Goal: Task Accomplishment & Management: Manage account settings

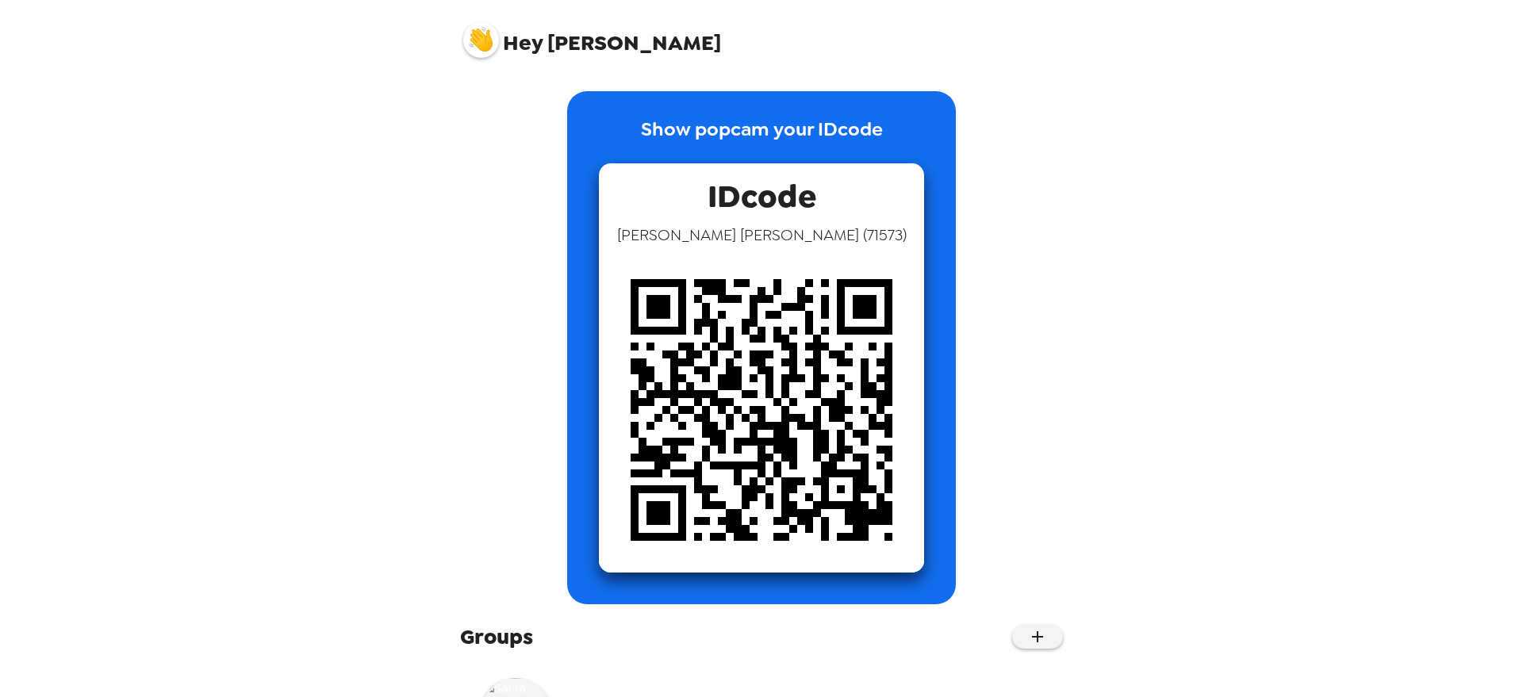
scroll to position [103, 0]
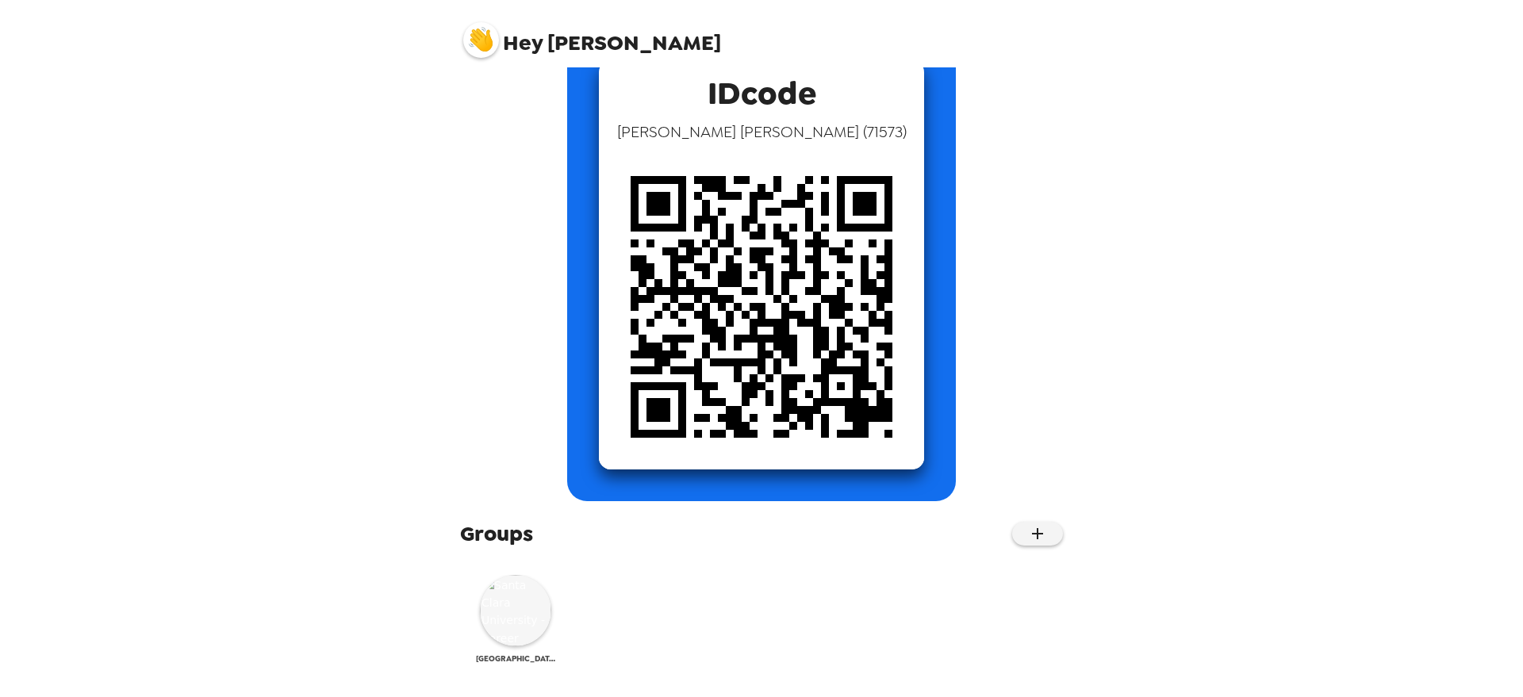
click at [510, 608] on img at bounding box center [515, 610] width 71 height 71
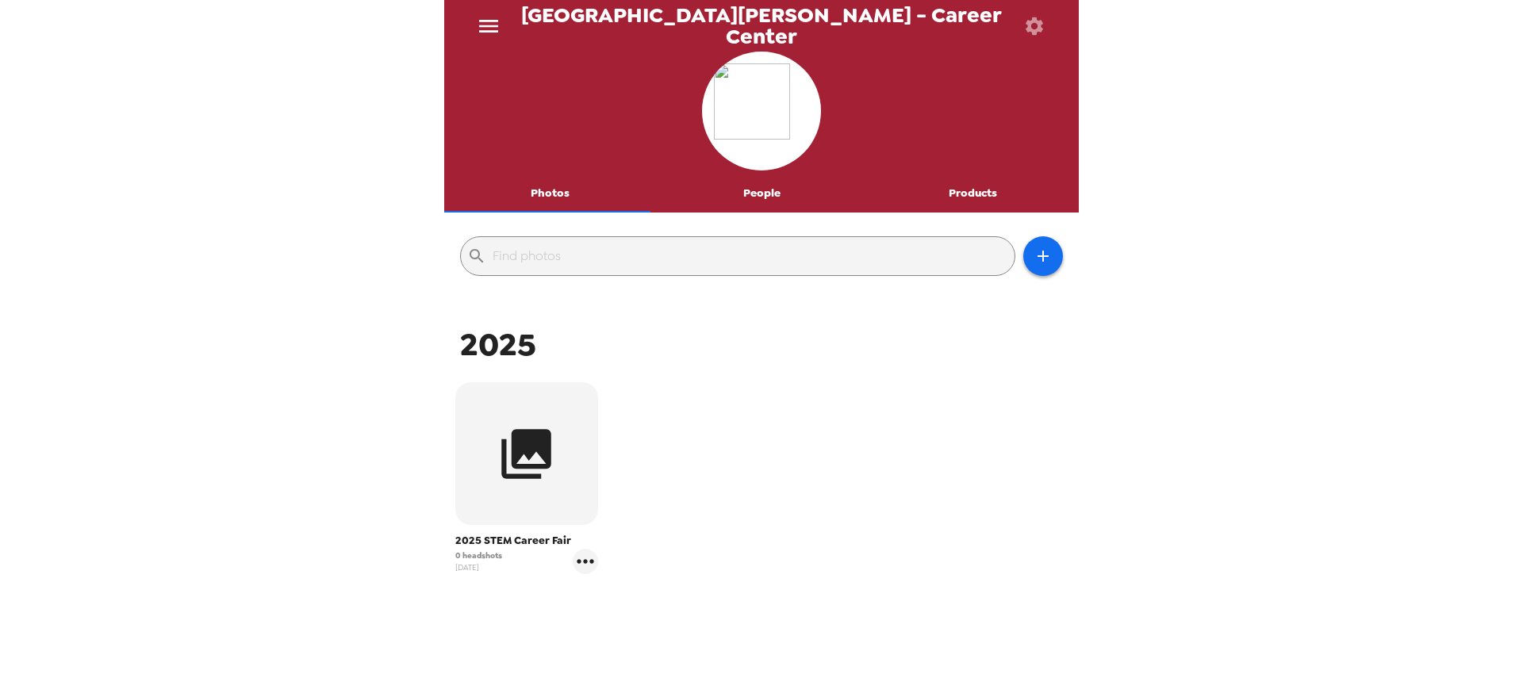
click at [757, 205] on button "People" at bounding box center [762, 193] width 212 height 38
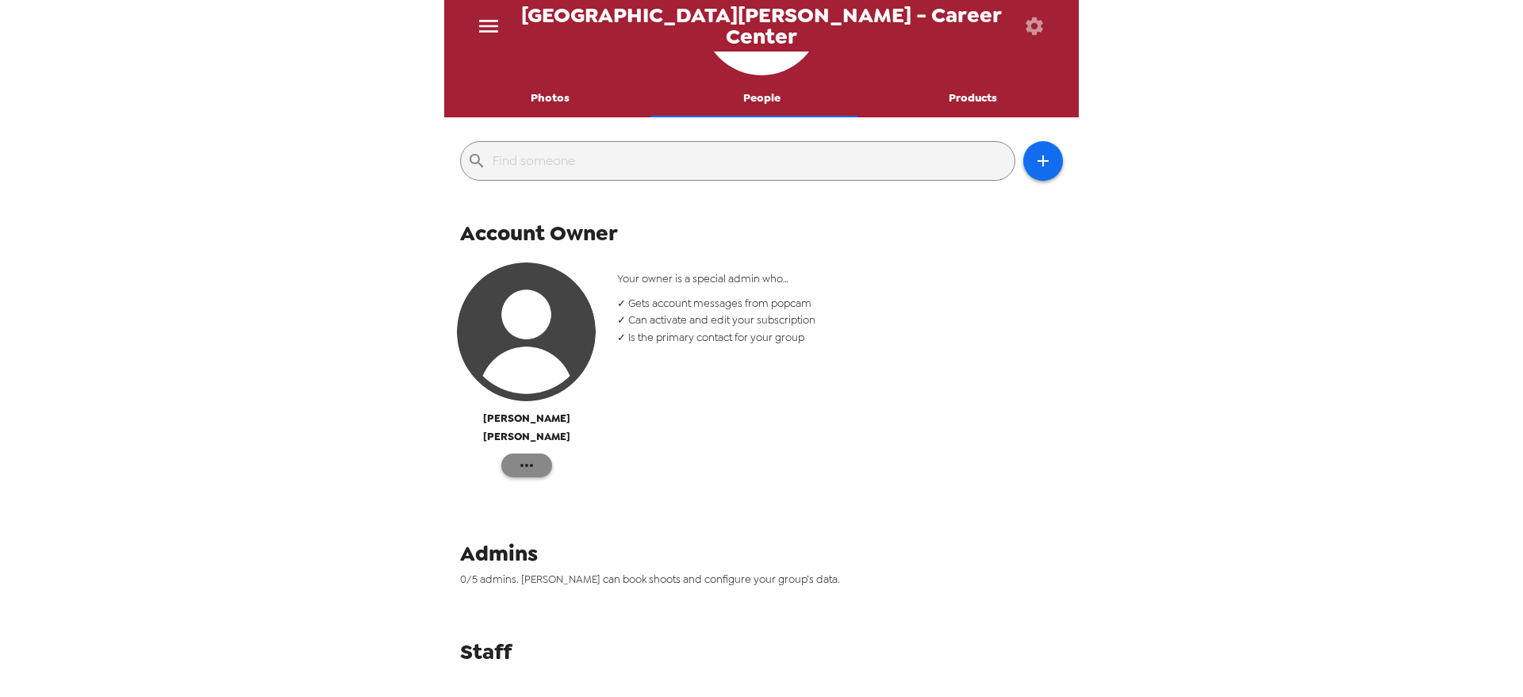
scroll to position [109, 0]
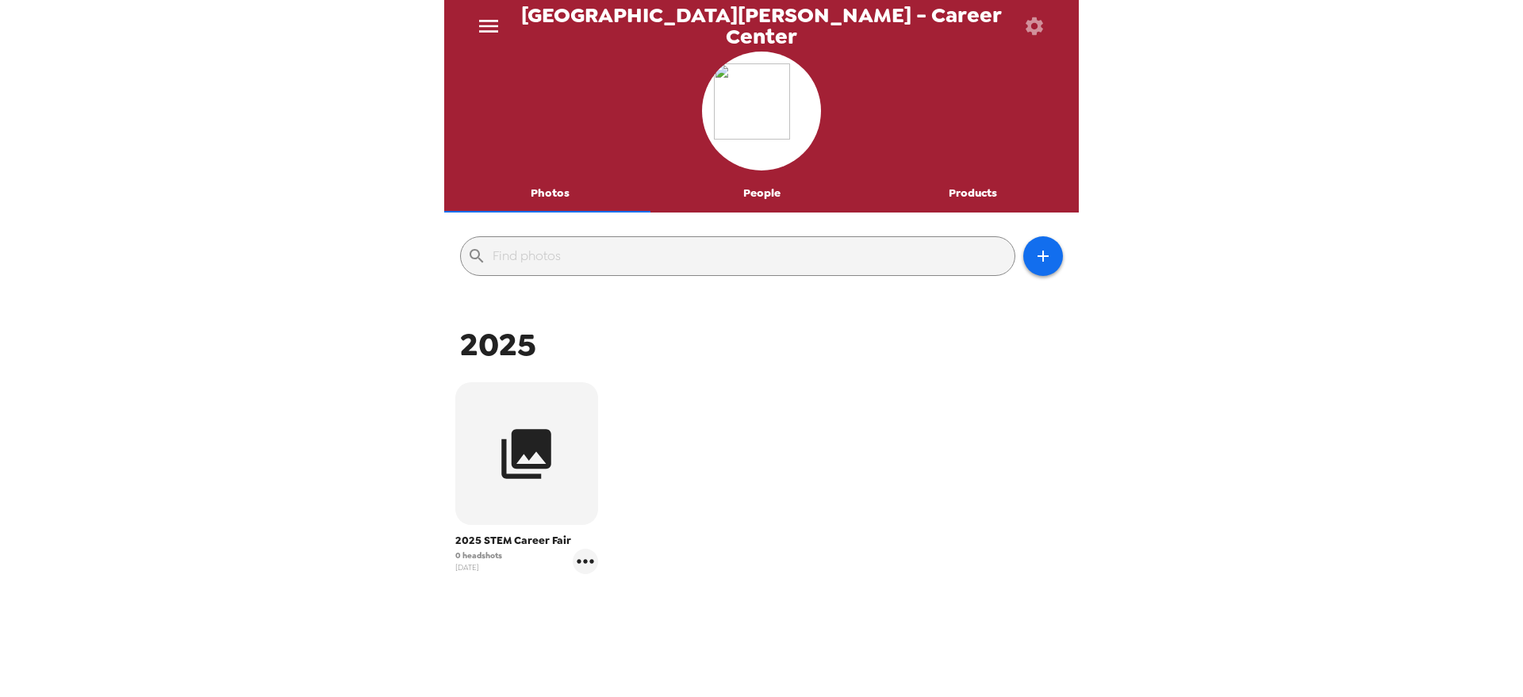
click at [738, 196] on button "People" at bounding box center [762, 193] width 212 height 38
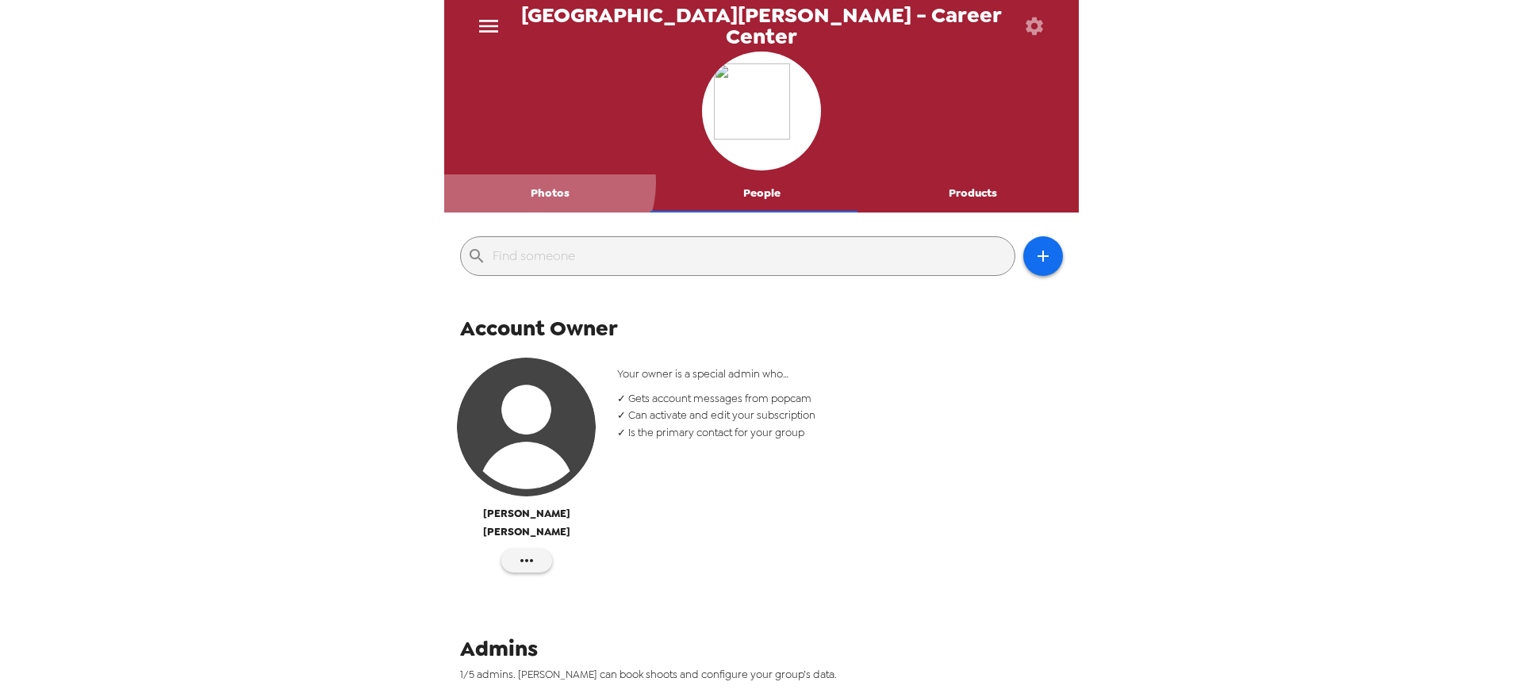
click at [546, 182] on button "Photos" at bounding box center [550, 193] width 212 height 38
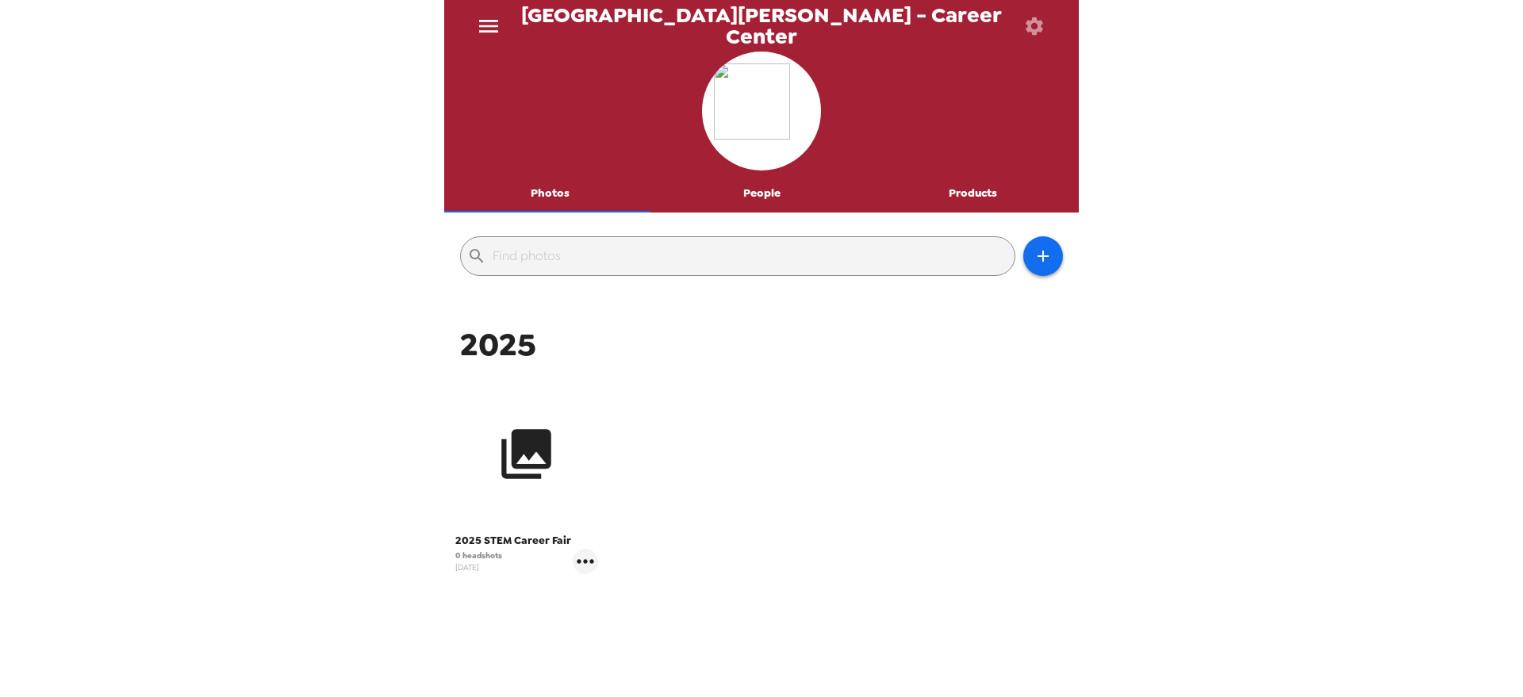
click at [503, 435] on icon "button" at bounding box center [526, 453] width 59 height 59
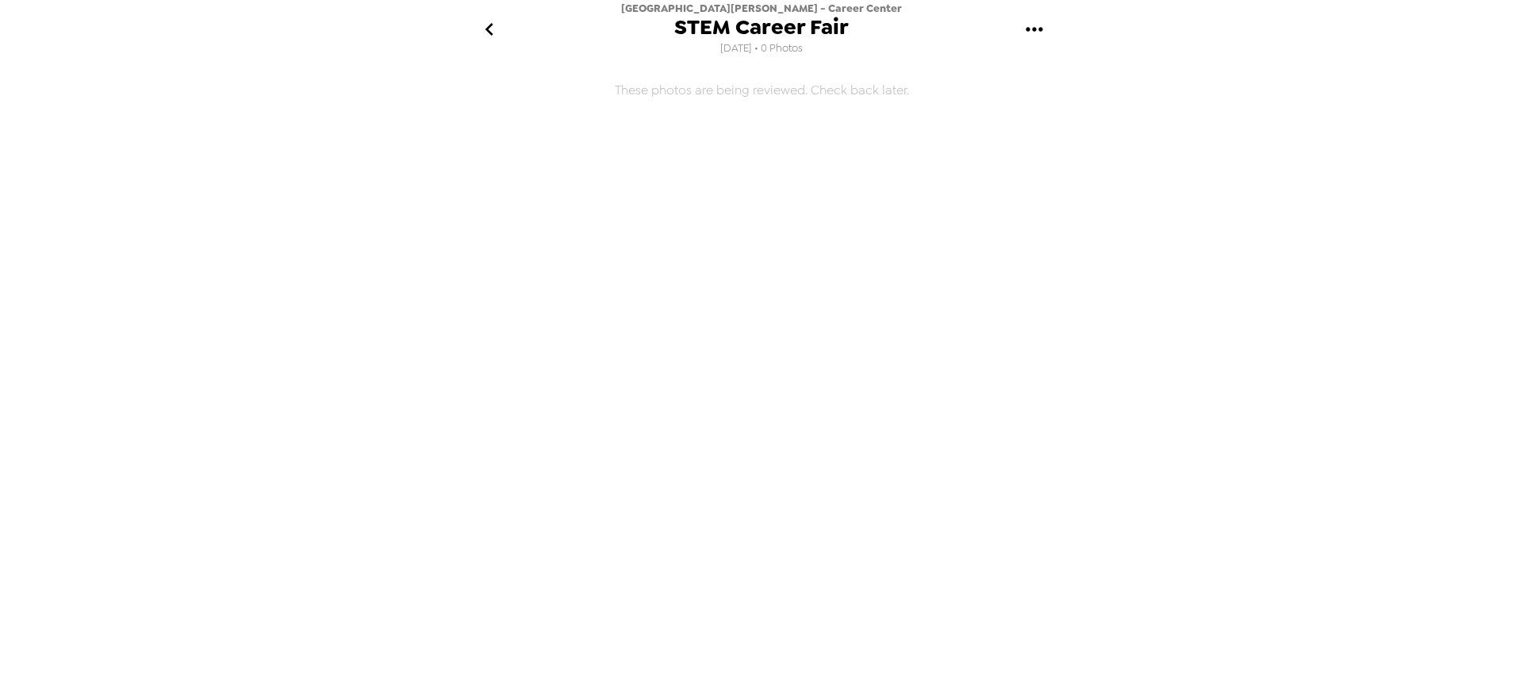
click at [486, 35] on icon "go back" at bounding box center [489, 29] width 25 height 25
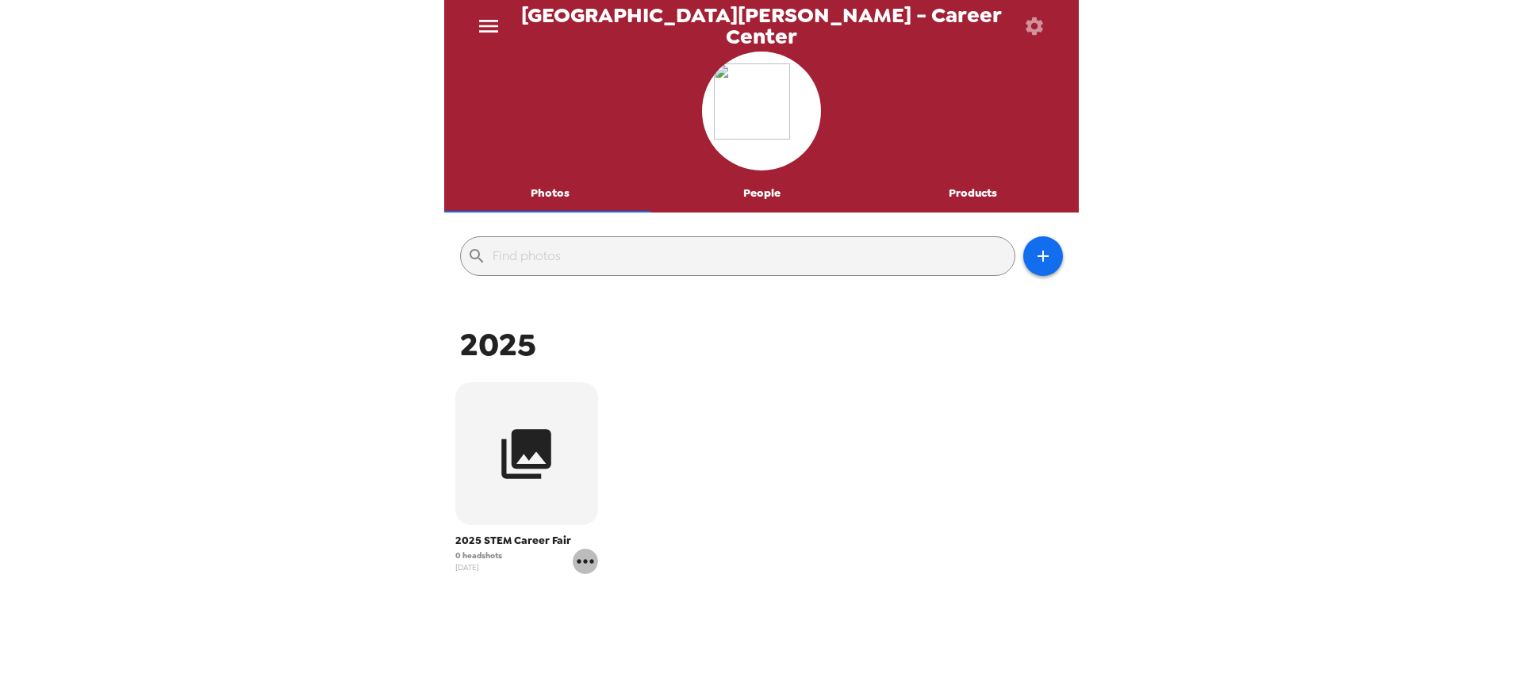
click at [582, 550] on icon "gallery menu" at bounding box center [585, 561] width 25 height 25
click at [494, 539] on div at bounding box center [761, 348] width 1523 height 697
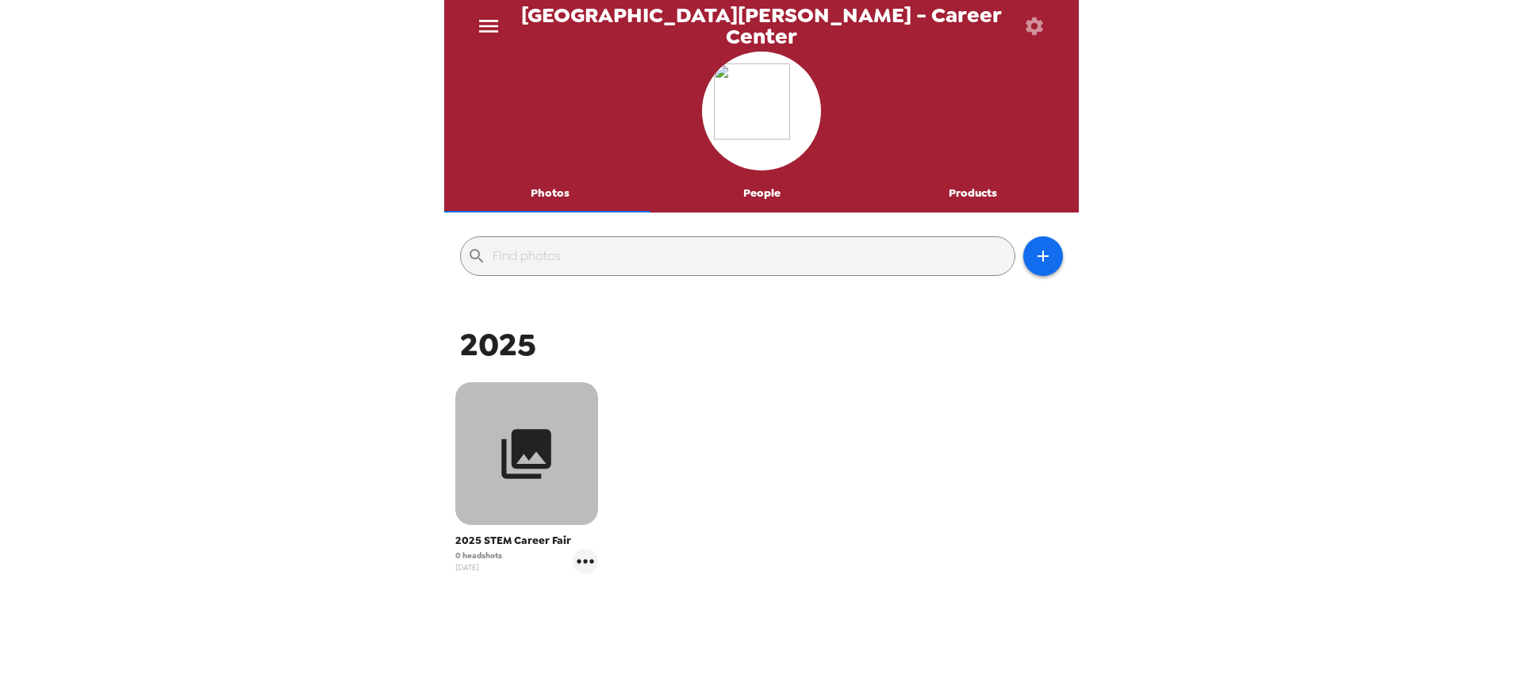
click at [506, 478] on icon "button" at bounding box center [526, 453] width 59 height 59
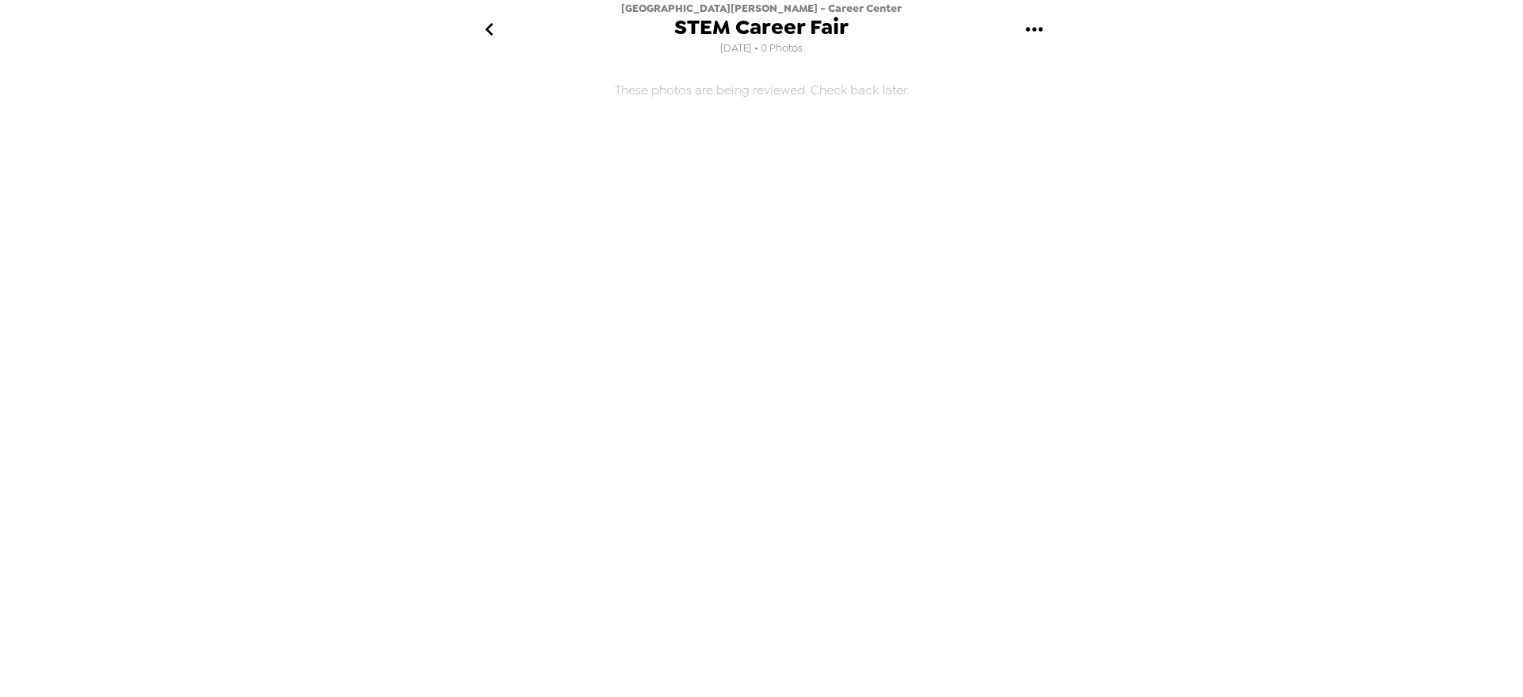
click at [491, 35] on icon "go back" at bounding box center [489, 29] width 8 height 13
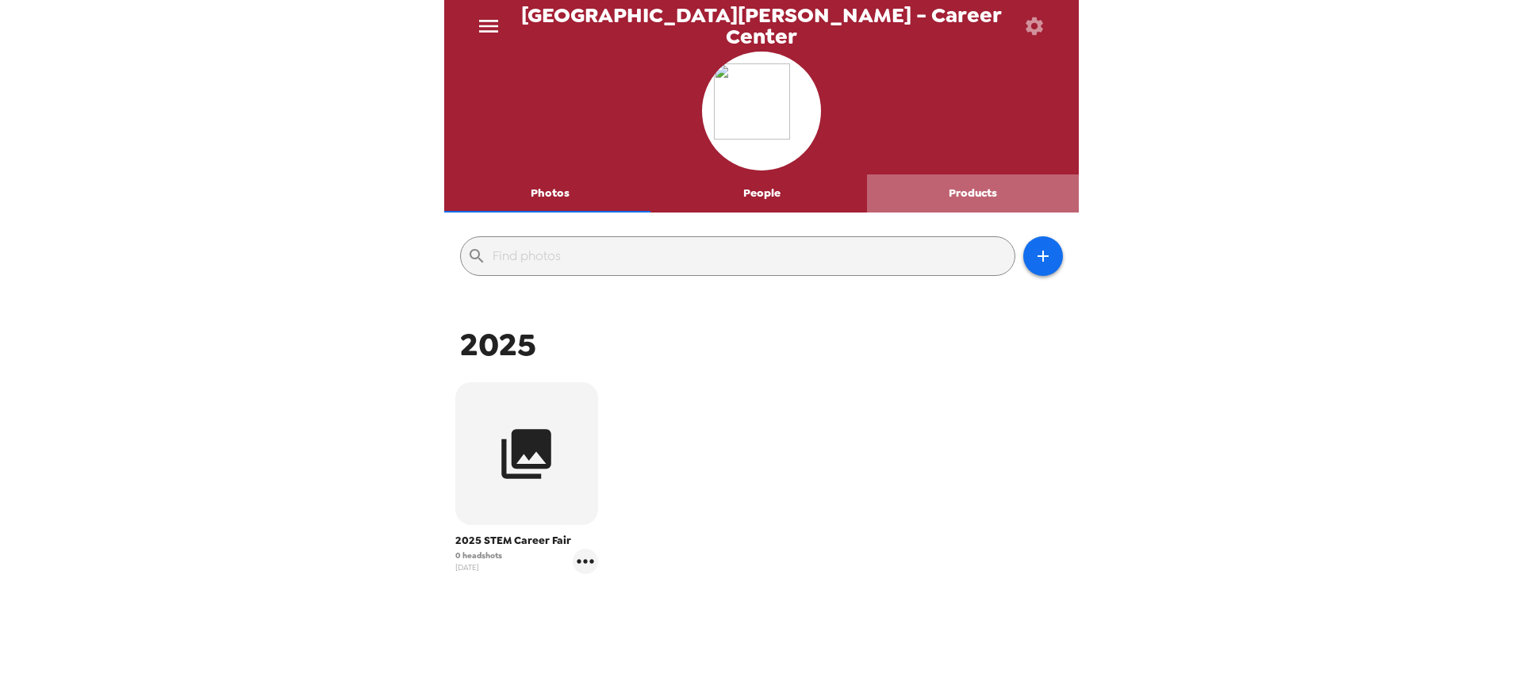
click at [991, 180] on button "Products" at bounding box center [973, 193] width 212 height 38
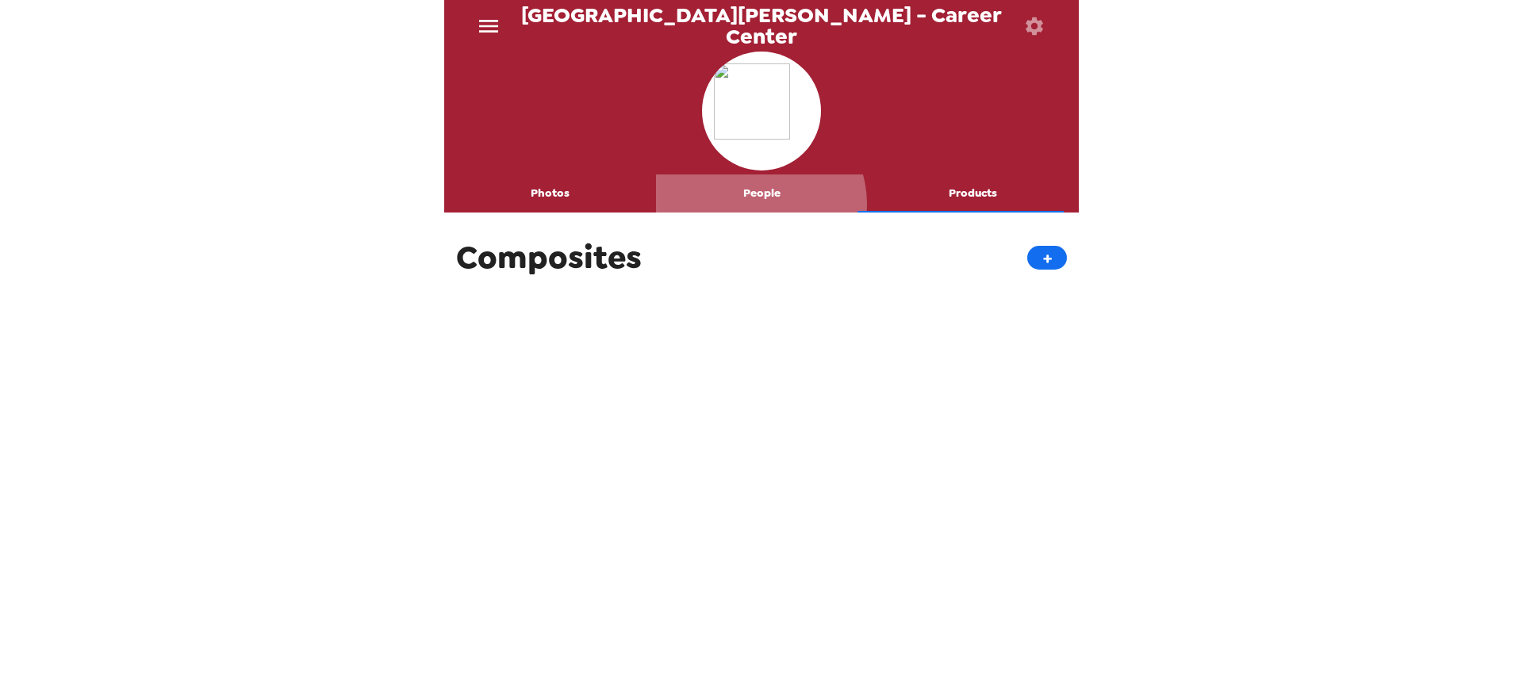
click at [753, 204] on button "People" at bounding box center [762, 193] width 212 height 38
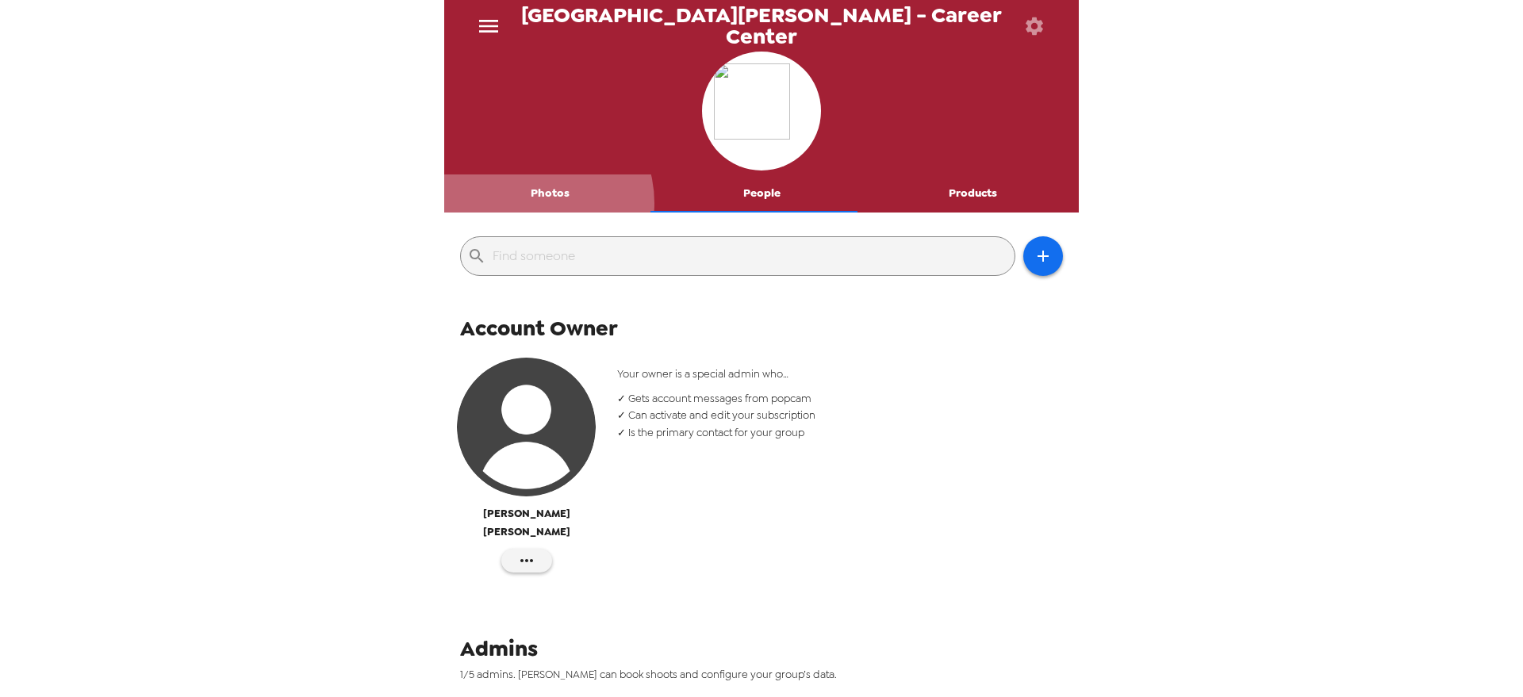
click at [531, 203] on button "Photos" at bounding box center [550, 193] width 212 height 38
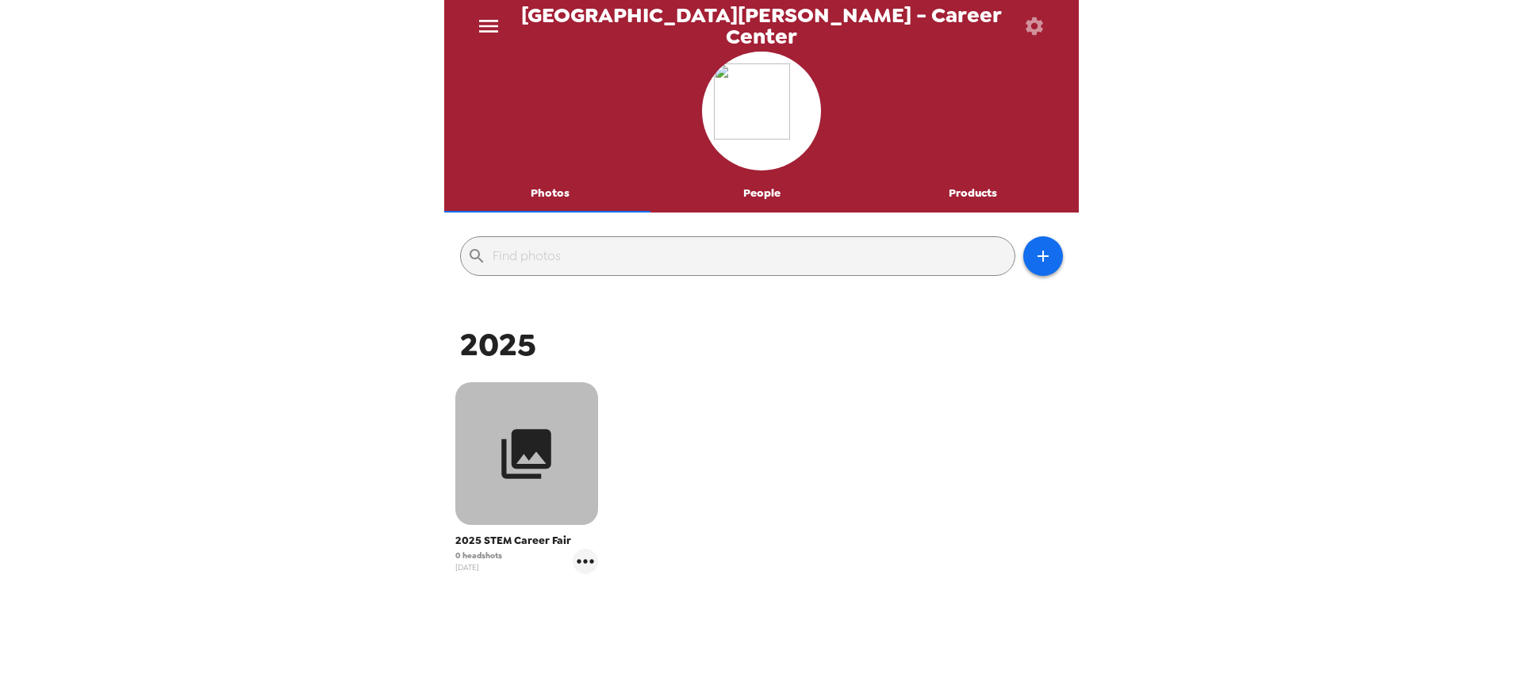
click at [573, 485] on button "button" at bounding box center [526, 453] width 143 height 143
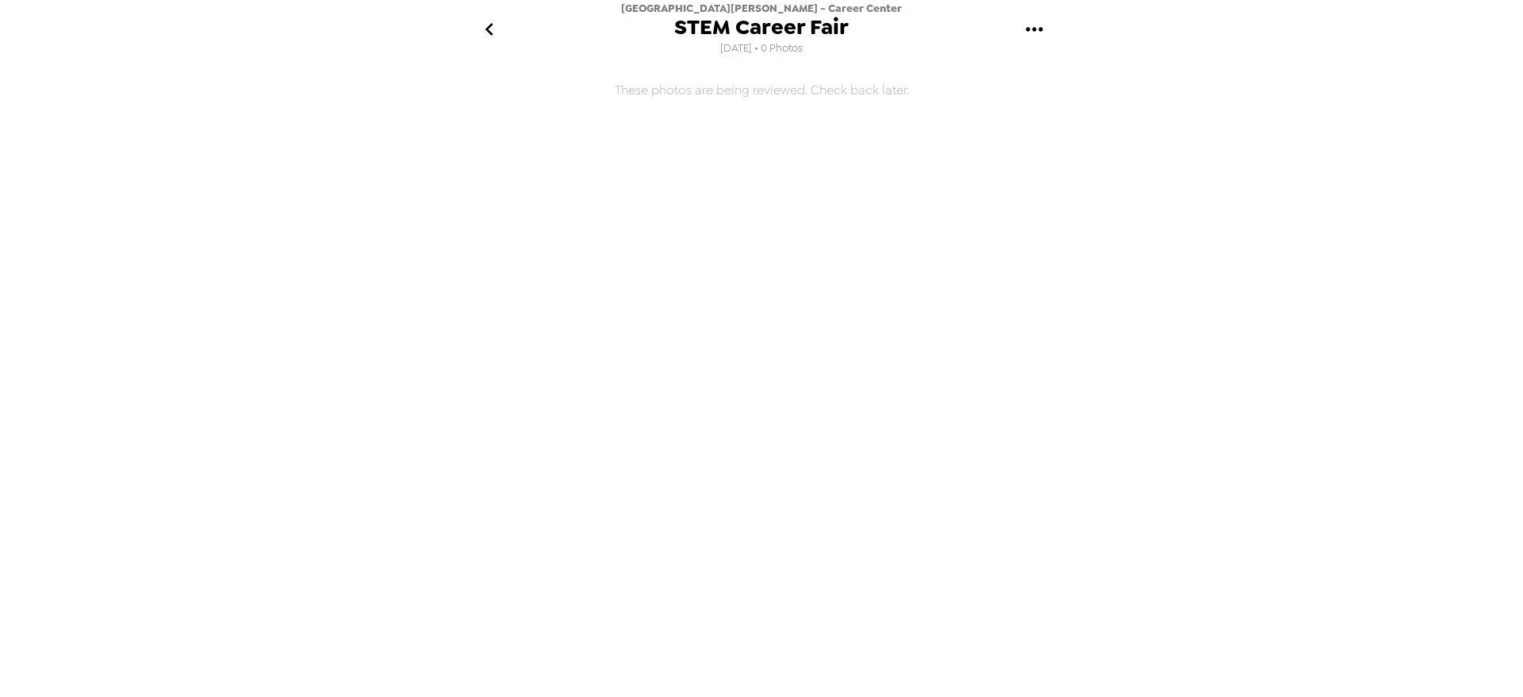
click at [485, 36] on icon "go back" at bounding box center [489, 29] width 25 height 25
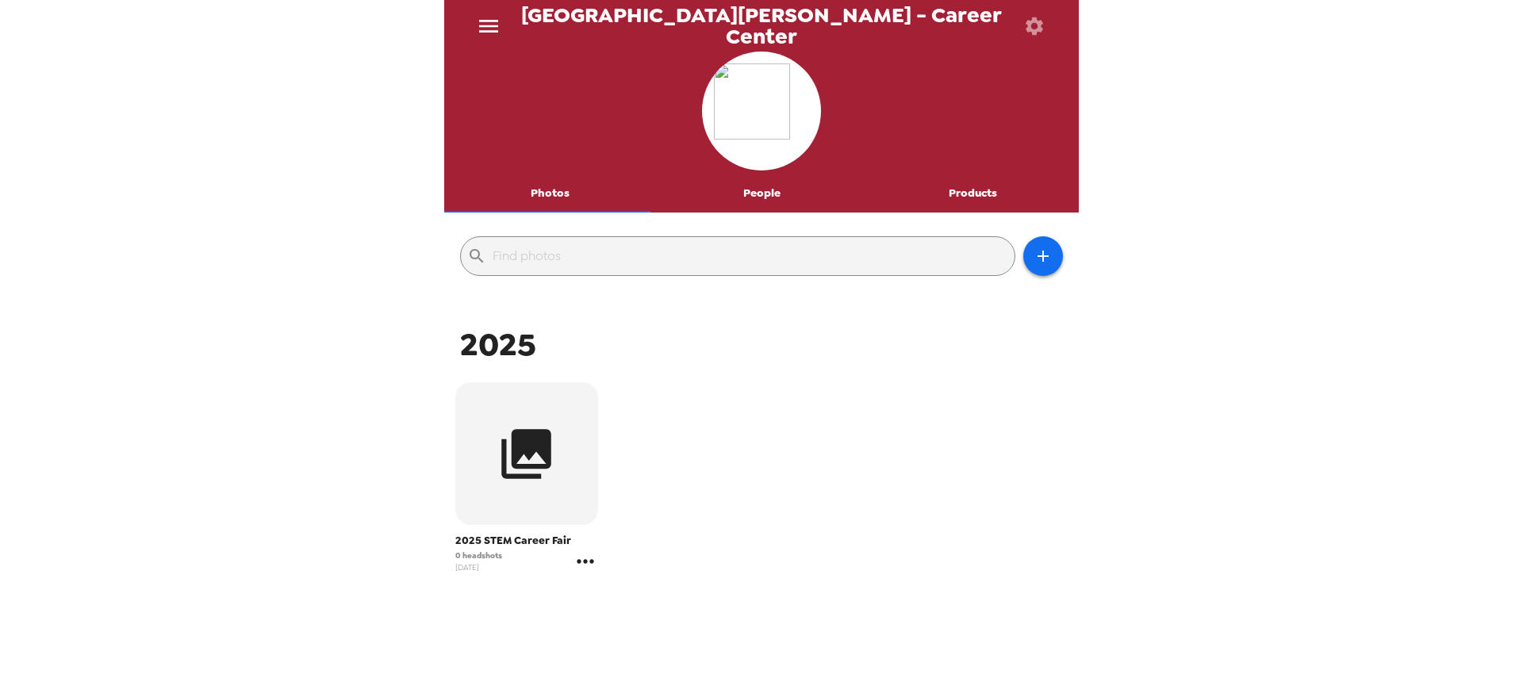
click at [582, 562] on icon "gallery menu" at bounding box center [585, 561] width 17 height 4
click at [638, 603] on span "Edit Shoot" at bounding box center [678, 594] width 132 height 19
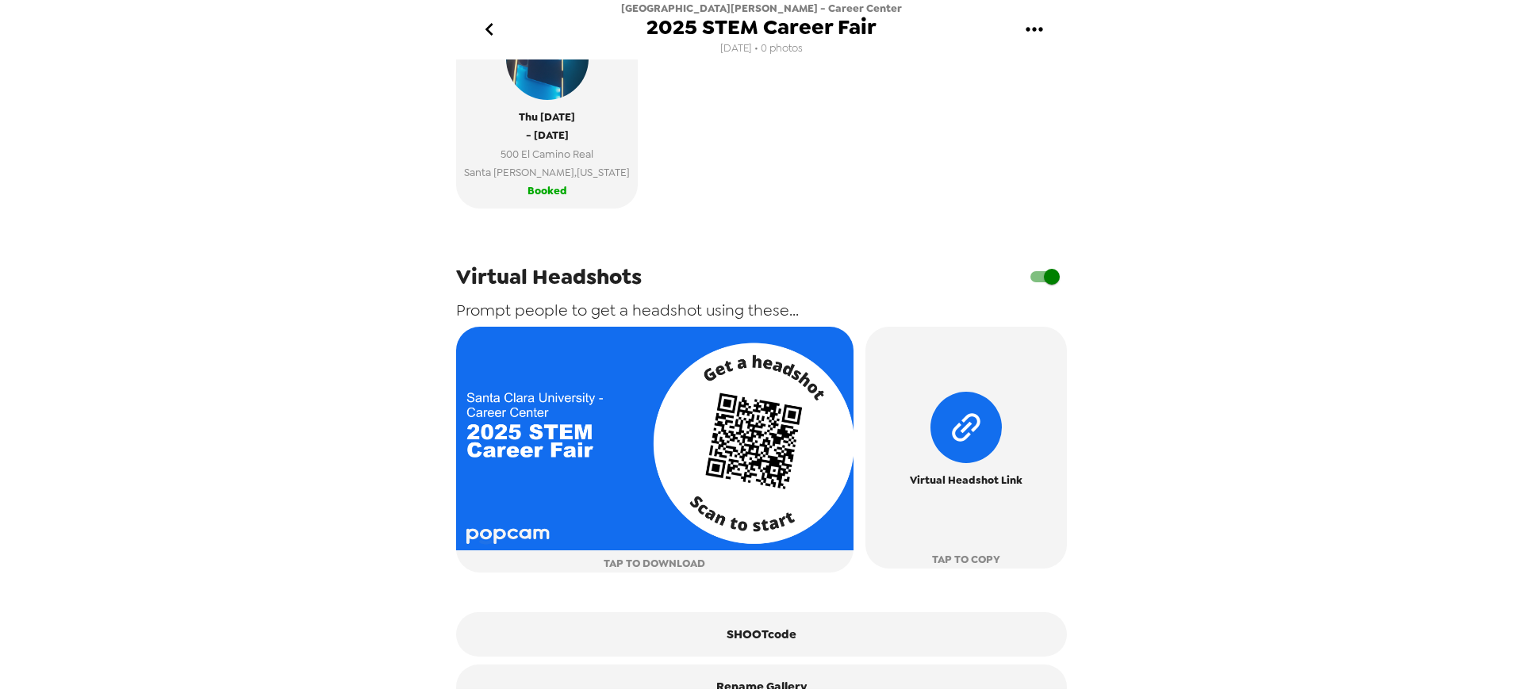
scroll to position [466, 0]
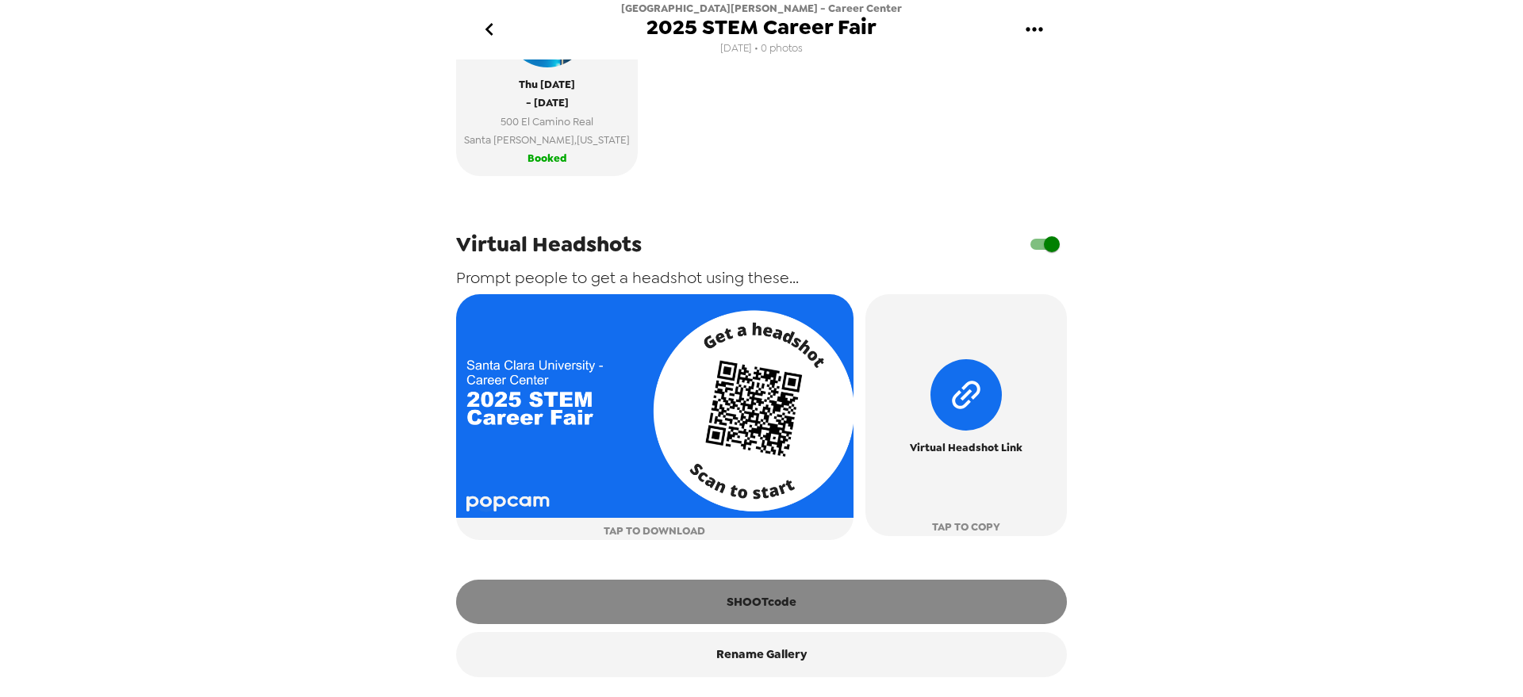
click at [766, 606] on button "SHOOTcode" at bounding box center [761, 602] width 611 height 44
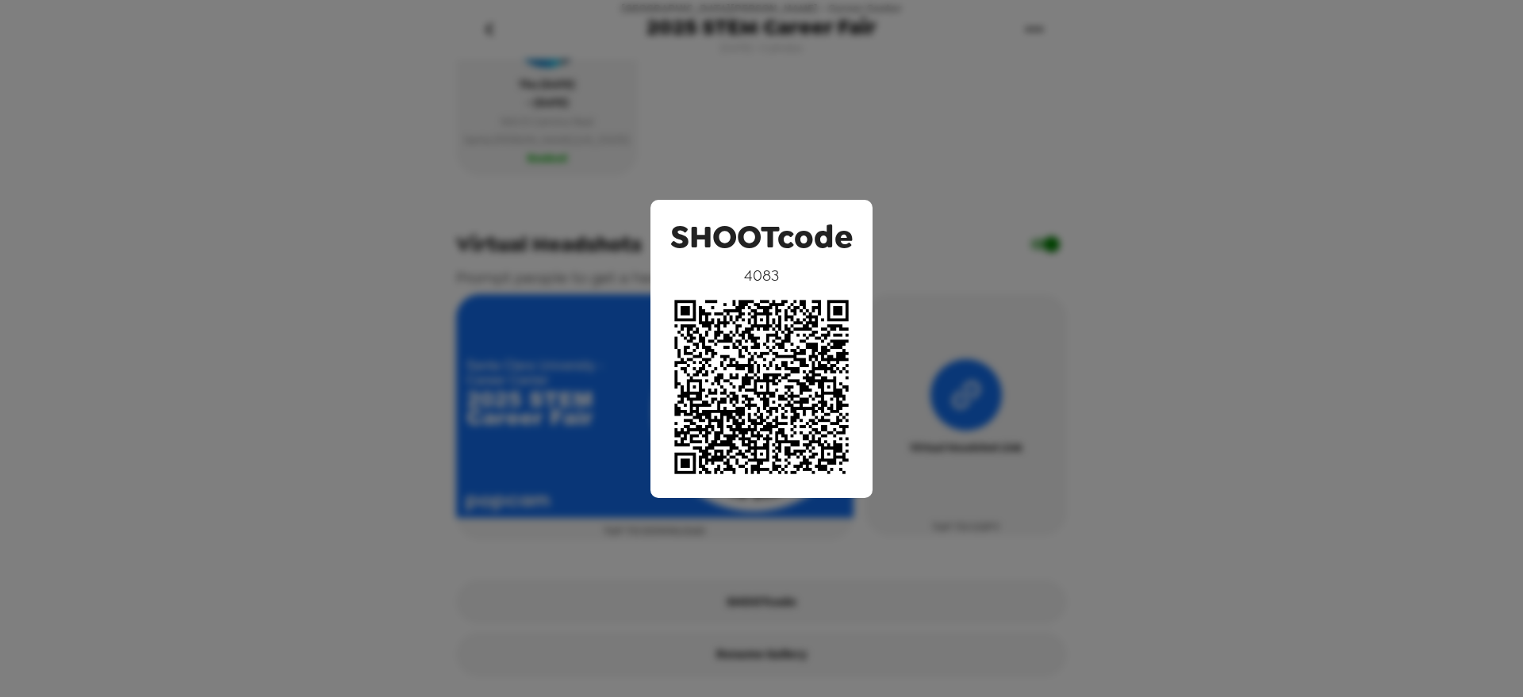
click at [1372, 251] on div "SHOOTcode 4083" at bounding box center [761, 348] width 1523 height 697
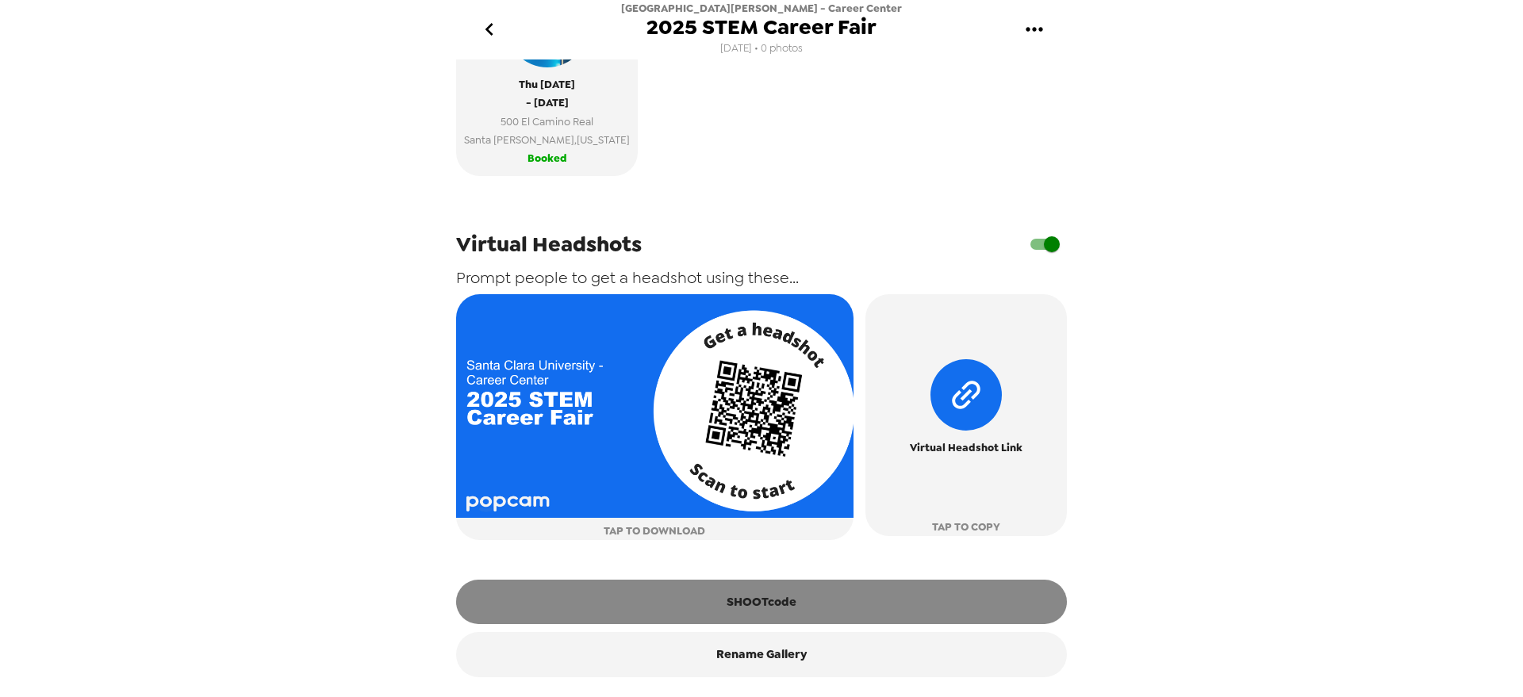
click at [784, 589] on button "SHOOTcode" at bounding box center [761, 602] width 611 height 44
